Goal: Information Seeking & Learning: Learn about a topic

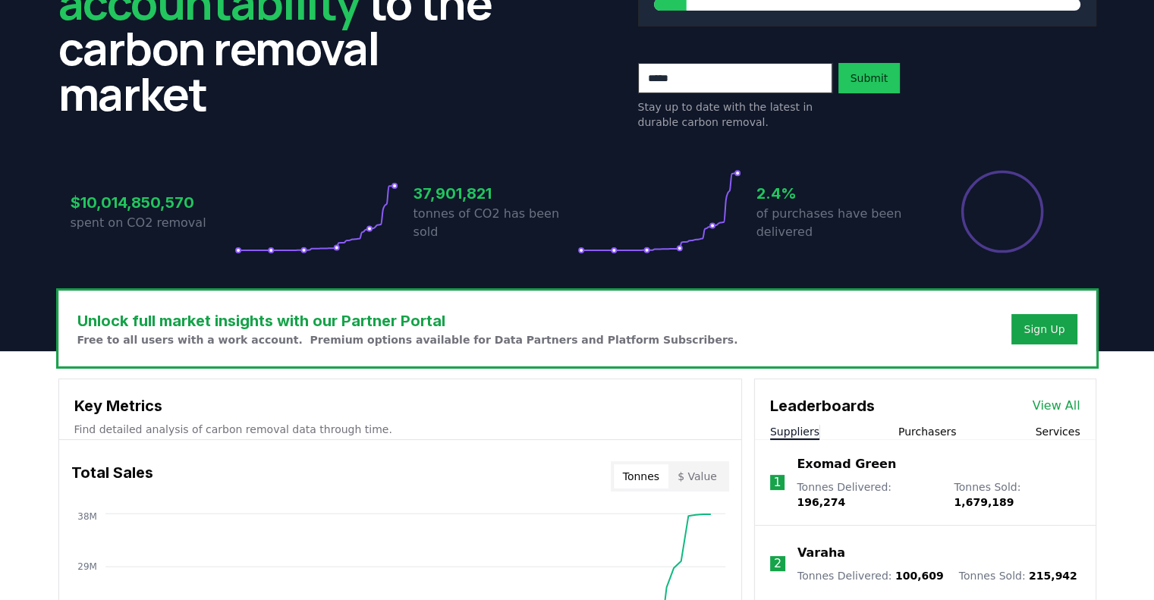
scroll to position [303, 0]
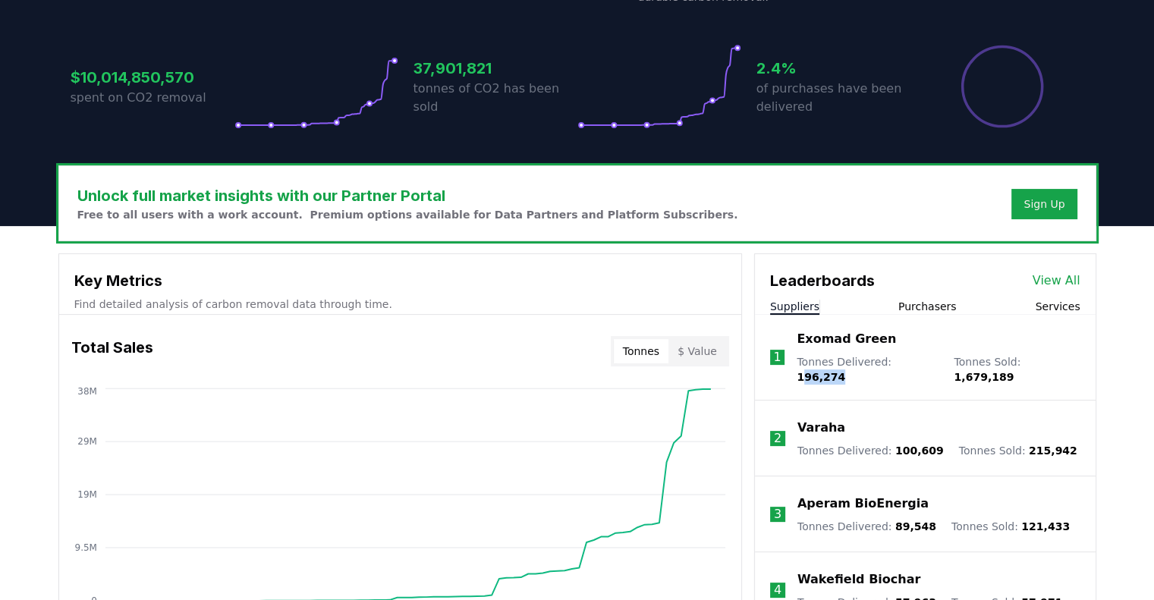
drag, startPoint x: 890, startPoint y: 366, endPoint x: 928, endPoint y: 363, distance: 38.0
click at [928, 363] on div "Tonnes Delivered : 196,274 Tonnes Sold : 1,679,189" at bounding box center [937, 369] width 283 height 30
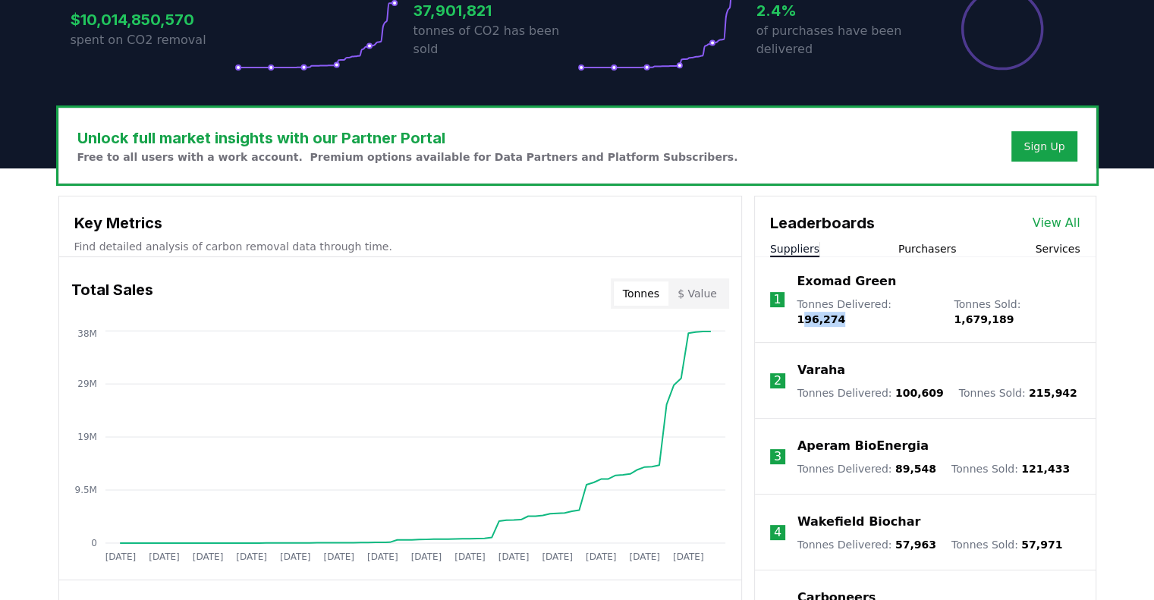
scroll to position [455, 0]
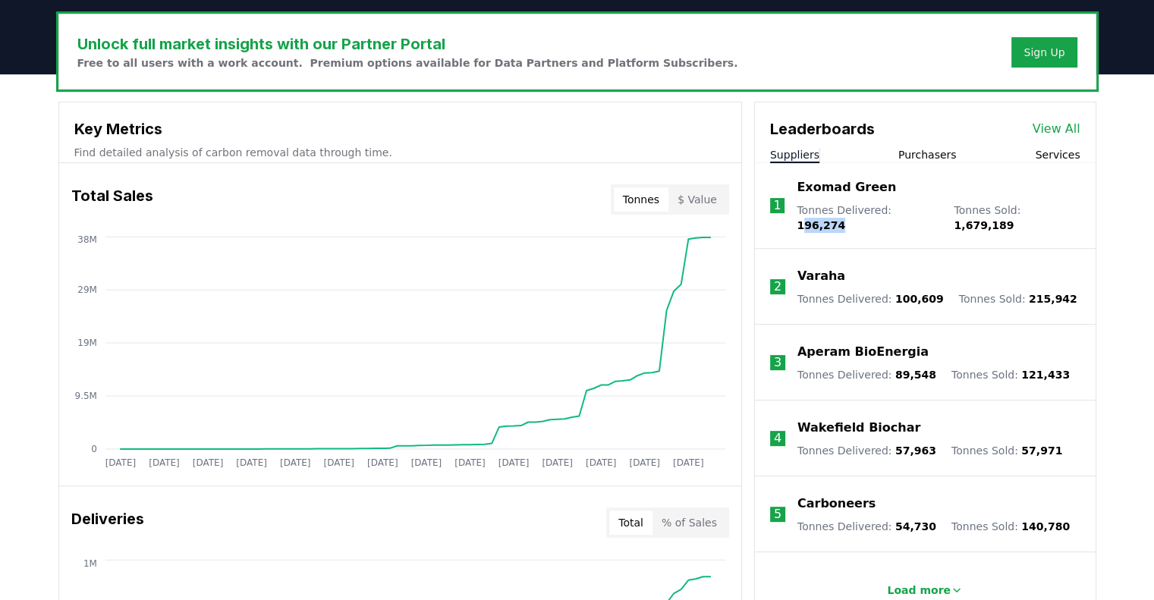
click at [825, 188] on p "Exomad Green" at bounding box center [845, 187] width 99 height 18
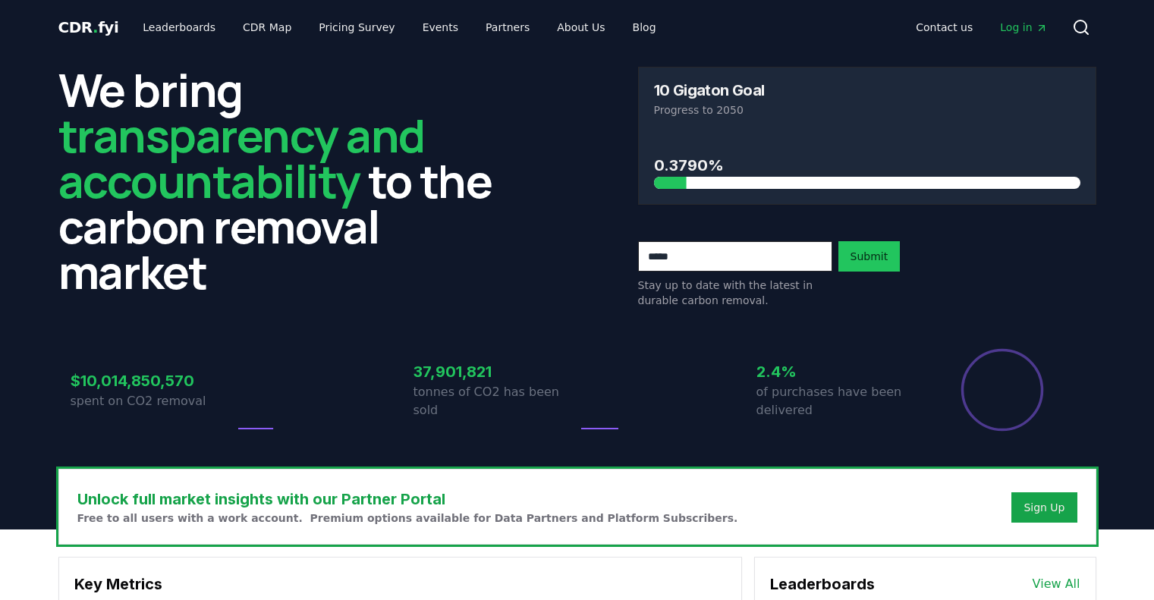
scroll to position [455, 0]
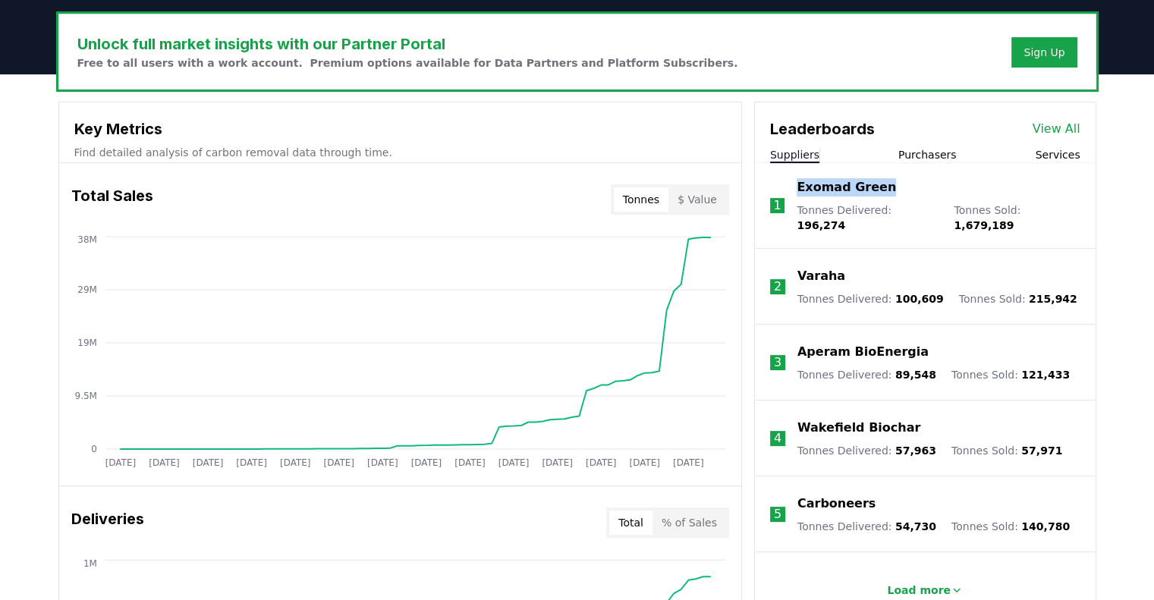
drag, startPoint x: 877, startPoint y: 187, endPoint x: 781, endPoint y: 183, distance: 96.4
click at [781, 183] on li "1 Exomad Green Tonnes Delivered : 196,274 Tonnes Sold : 1,679,189" at bounding box center [925, 206] width 341 height 86
drag, startPoint x: 907, startPoint y: 190, endPoint x: 790, endPoint y: 182, distance: 117.1
click at [790, 182] on li "1 Exomad Green Tonnes Delivered : 196,274 Tonnes Sold : 1,679,189" at bounding box center [925, 206] width 341 height 86
